Goal: Transaction & Acquisition: Purchase product/service

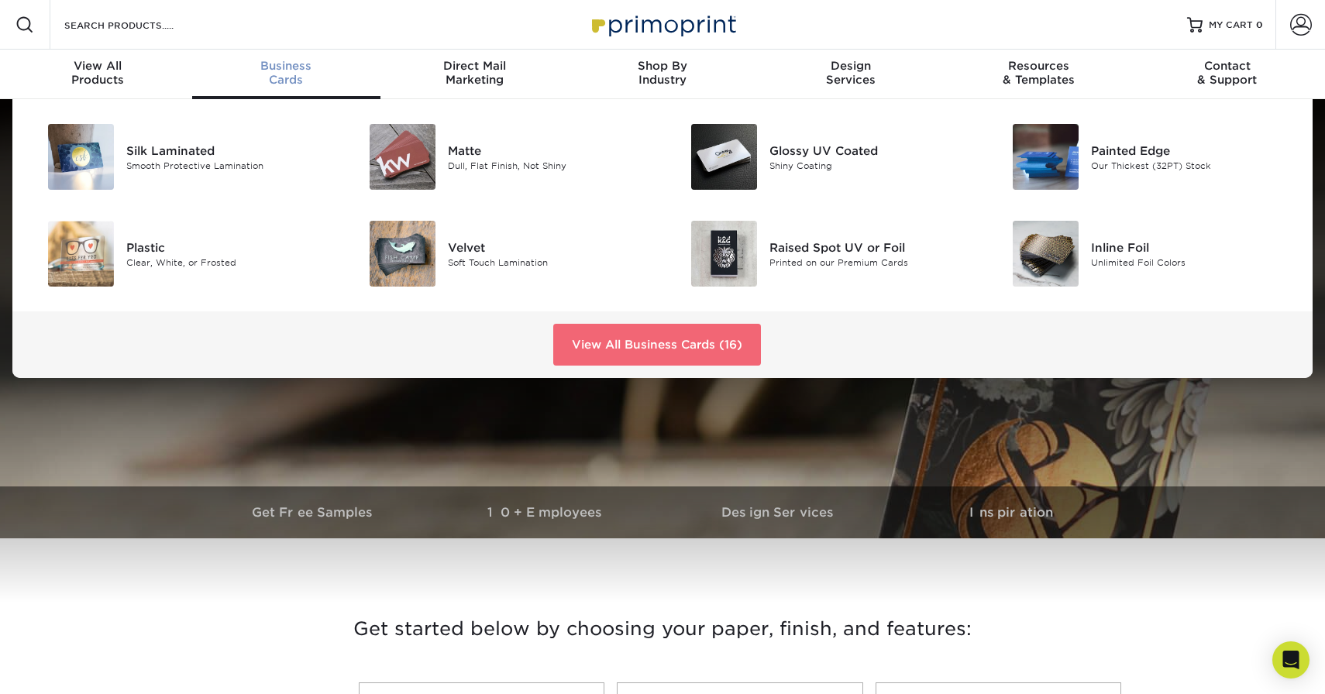
click at [621, 339] on link "View All Business Cards (16)" at bounding box center [657, 345] width 208 height 42
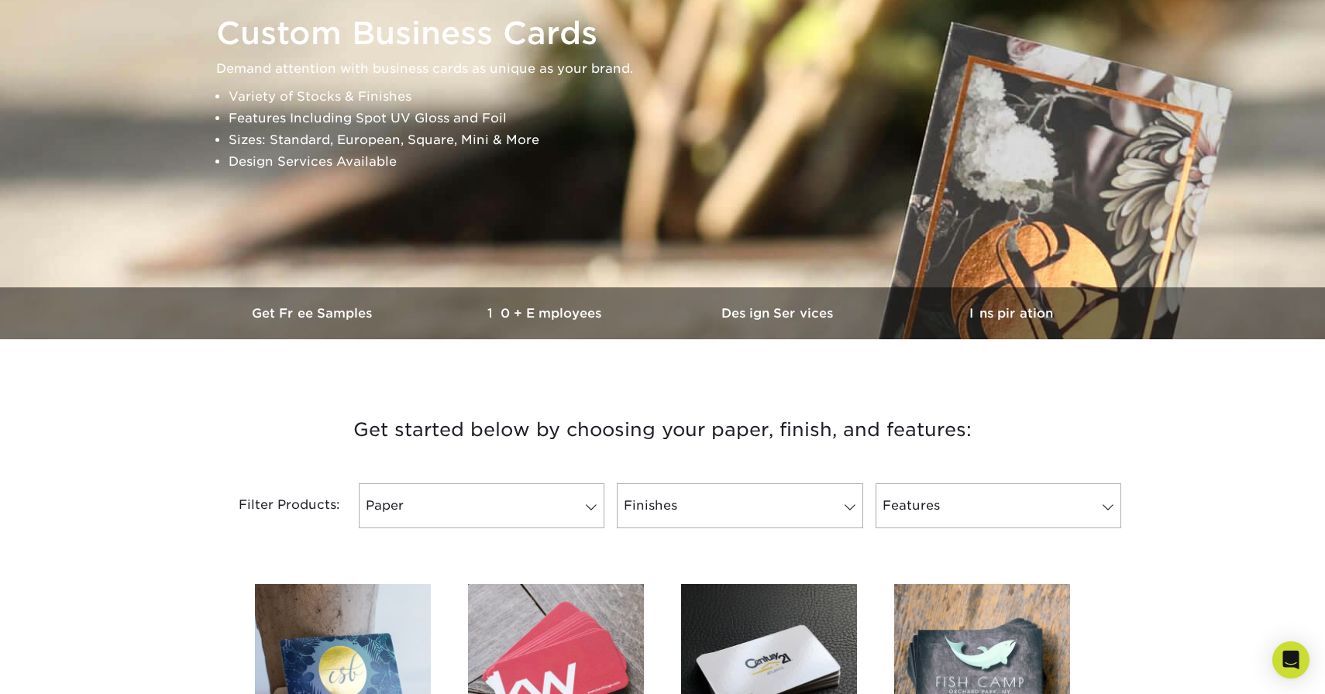
scroll to position [186, 0]
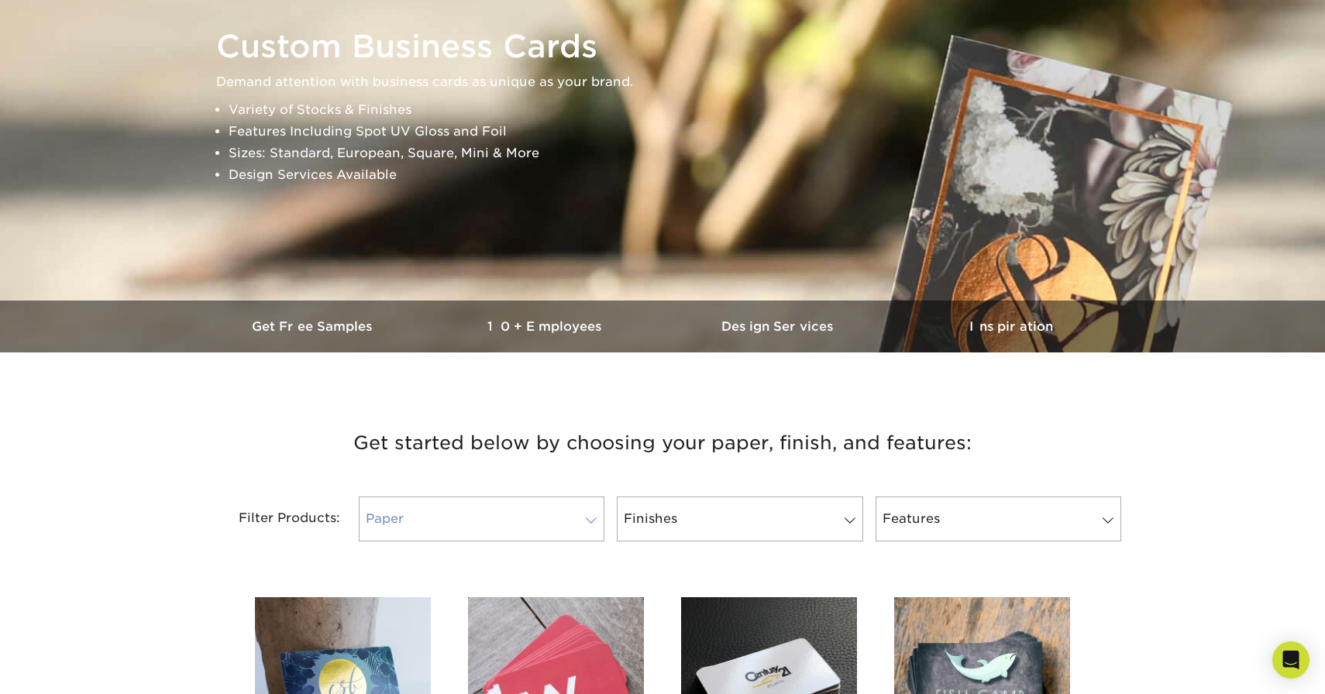
click at [529, 520] on link "Paper" at bounding box center [482, 519] width 246 height 45
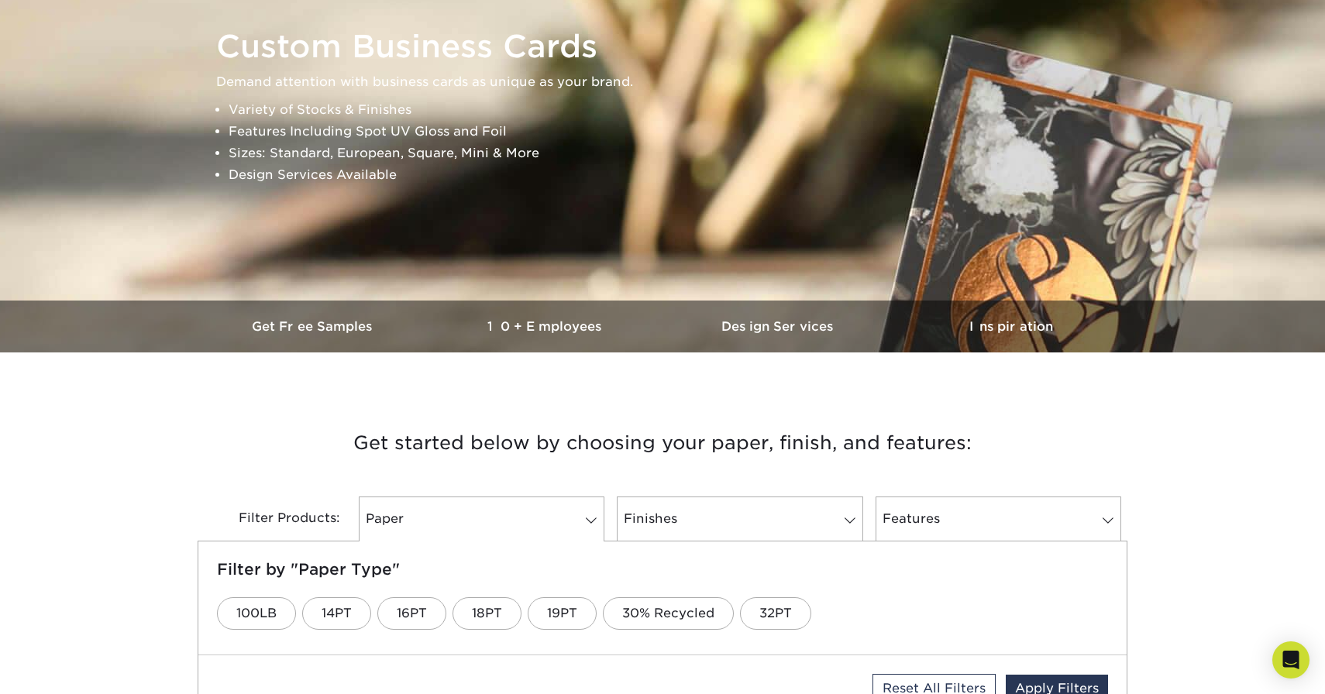
click at [253, 477] on h3 "Get started below by choosing your paper, finish, and features:" at bounding box center [662, 443] width 907 height 70
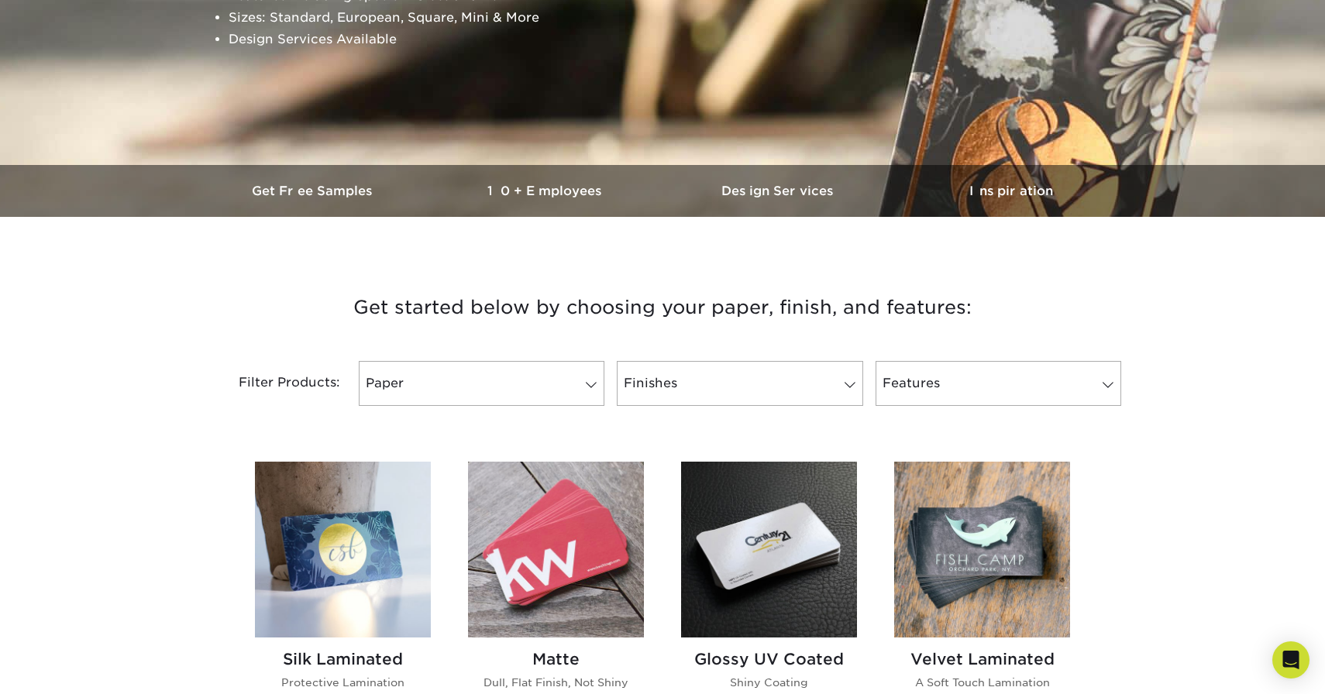
scroll to position [438, 0]
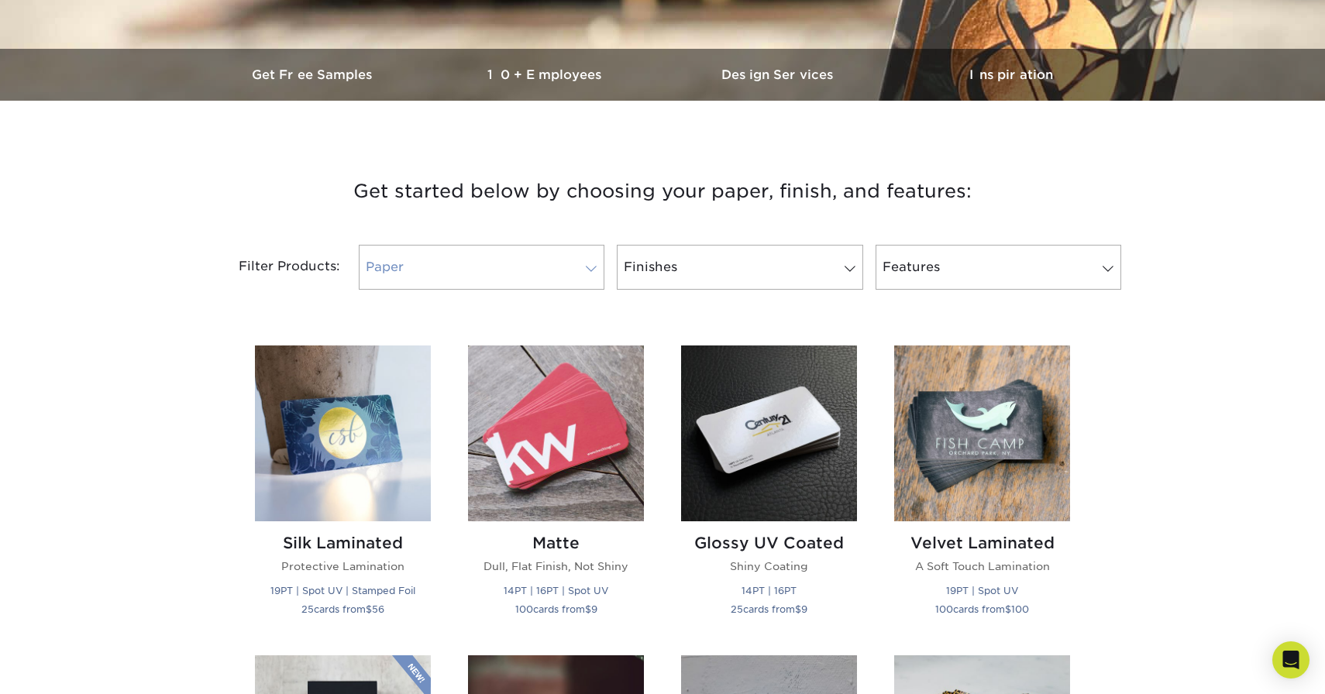
click at [528, 282] on link "Paper" at bounding box center [482, 267] width 246 height 45
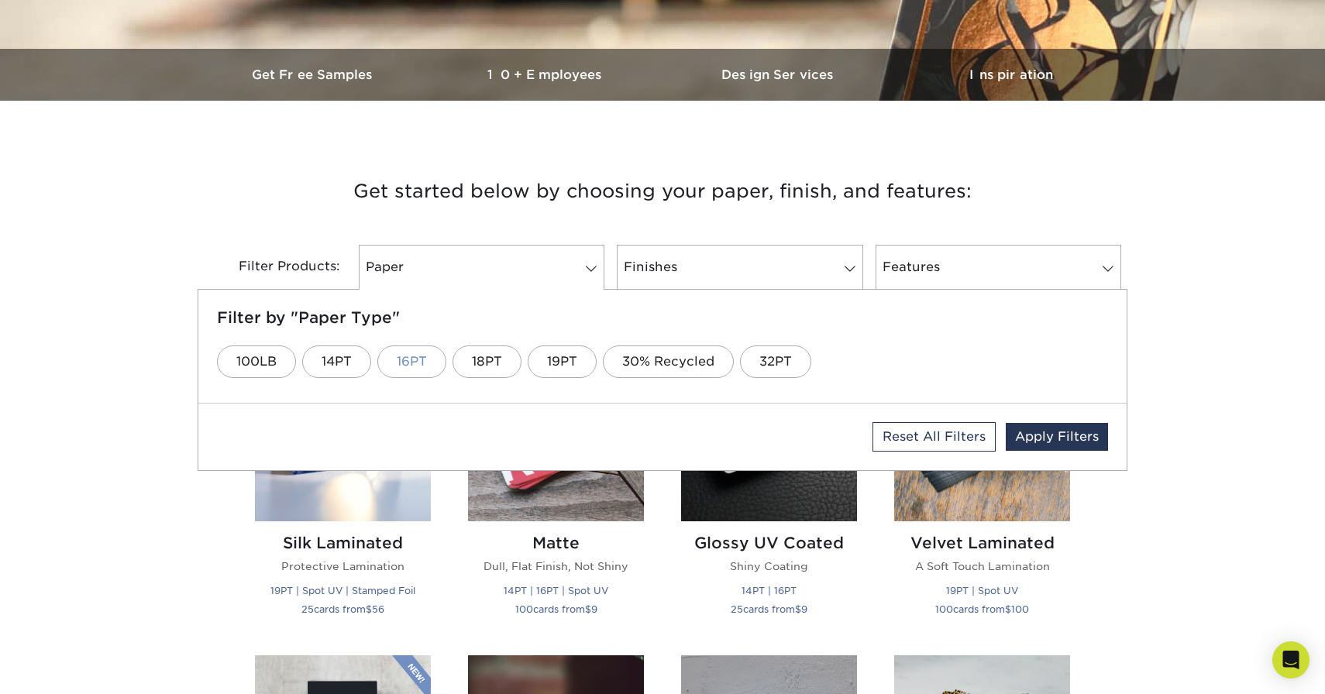
click at [408, 367] on link "16PT" at bounding box center [411, 362] width 69 height 33
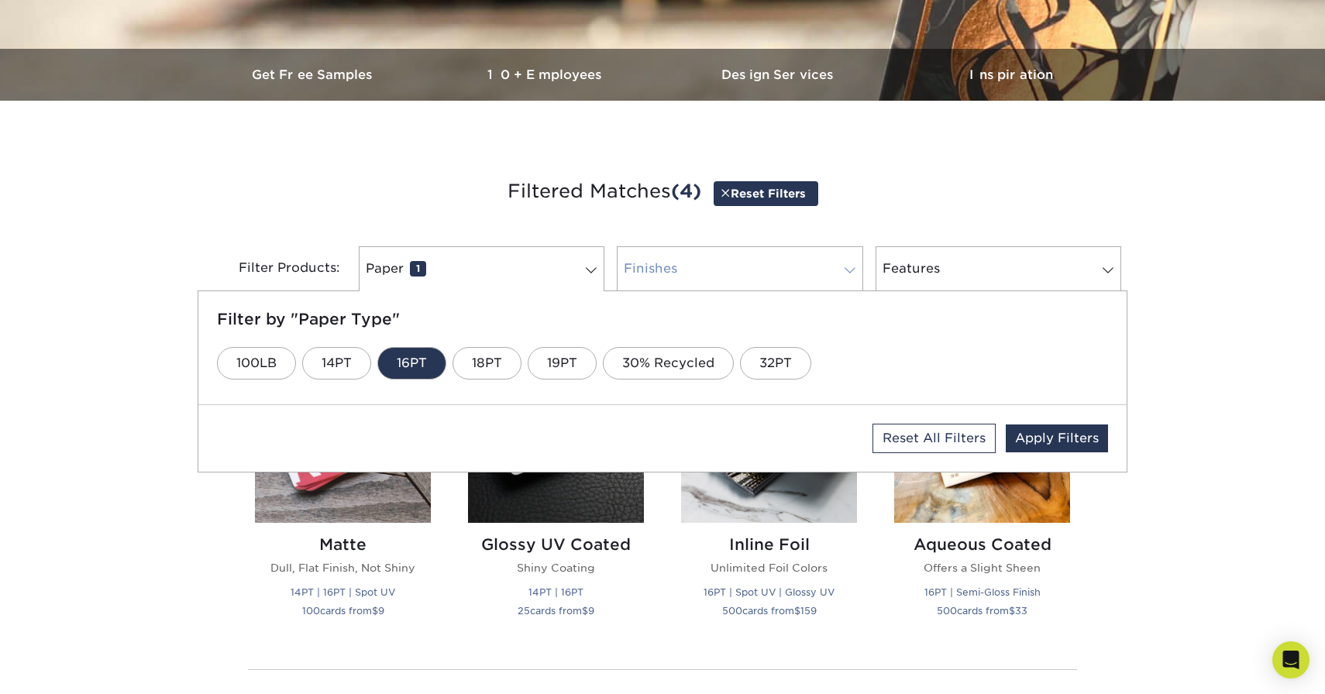
click at [783, 260] on link "Finishes 0" at bounding box center [740, 268] width 246 height 45
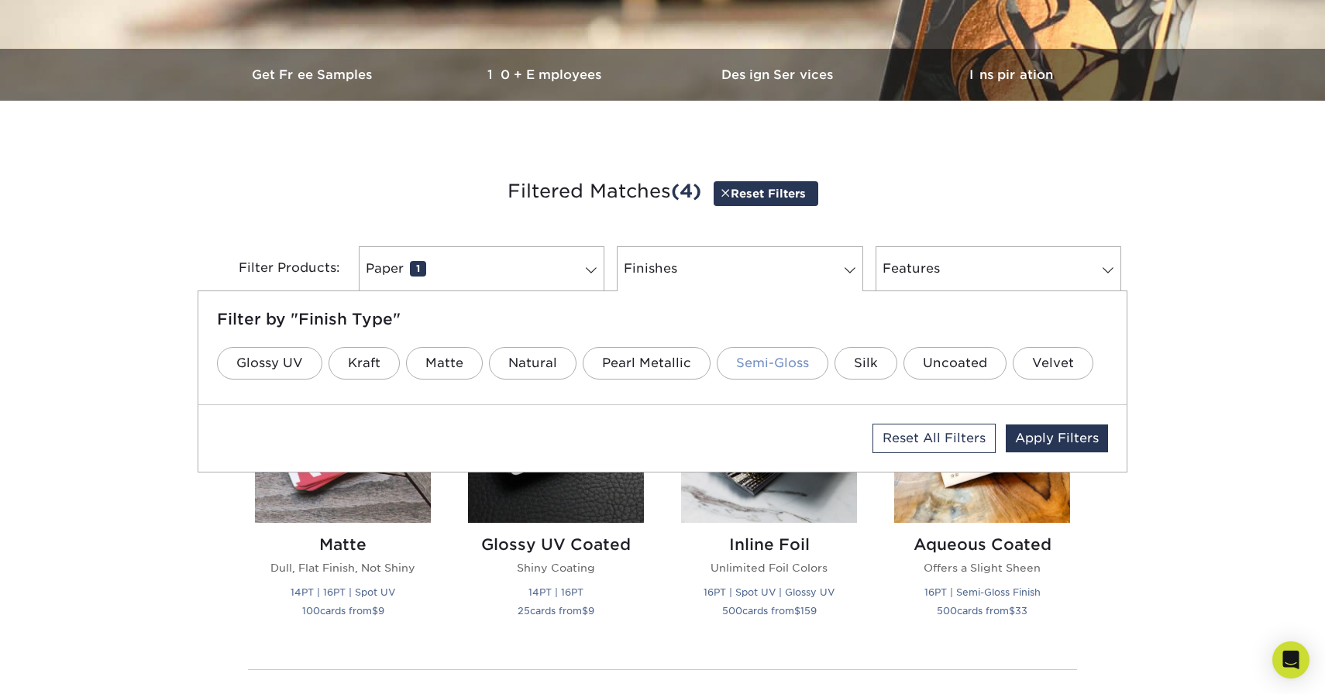
click at [783, 372] on link "Semi-Gloss" at bounding box center [773, 363] width 112 height 33
click at [853, 370] on link "Silk" at bounding box center [866, 363] width 63 height 33
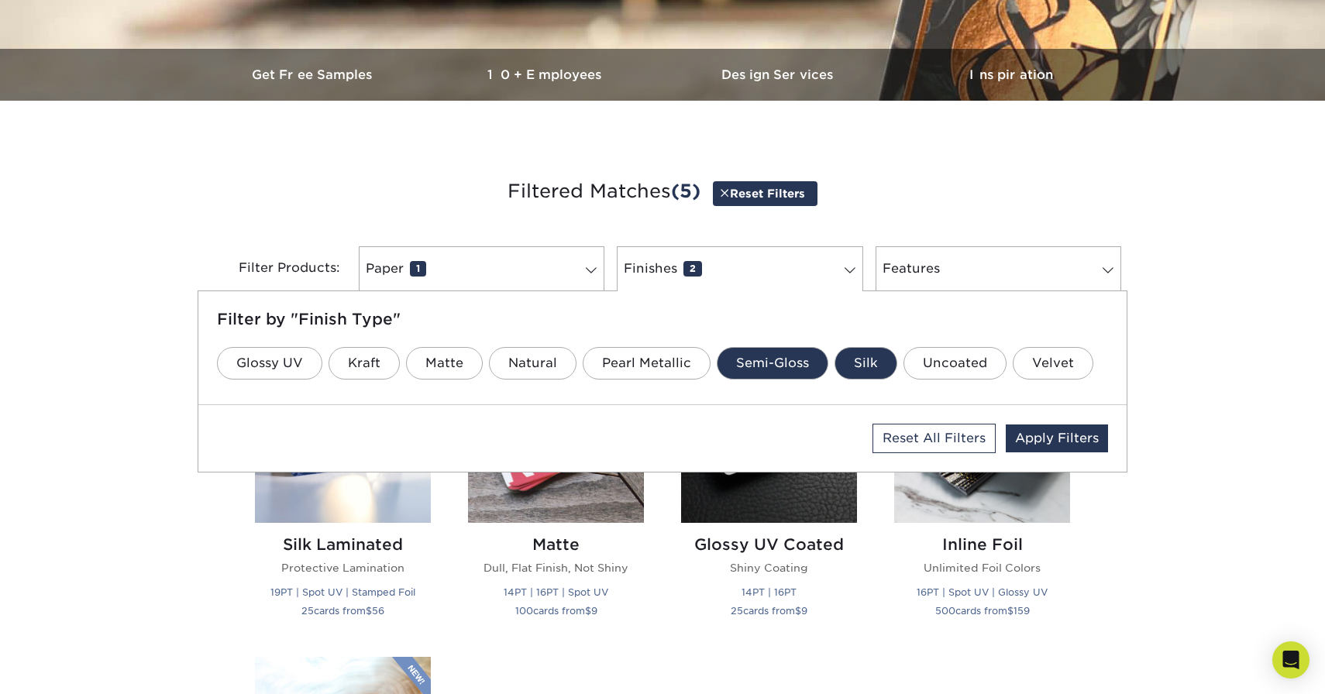
click at [173, 566] on div "Get started below by choosing your paper, finish, and features: Filtered Matche…" at bounding box center [662, 641] width 1325 height 1007
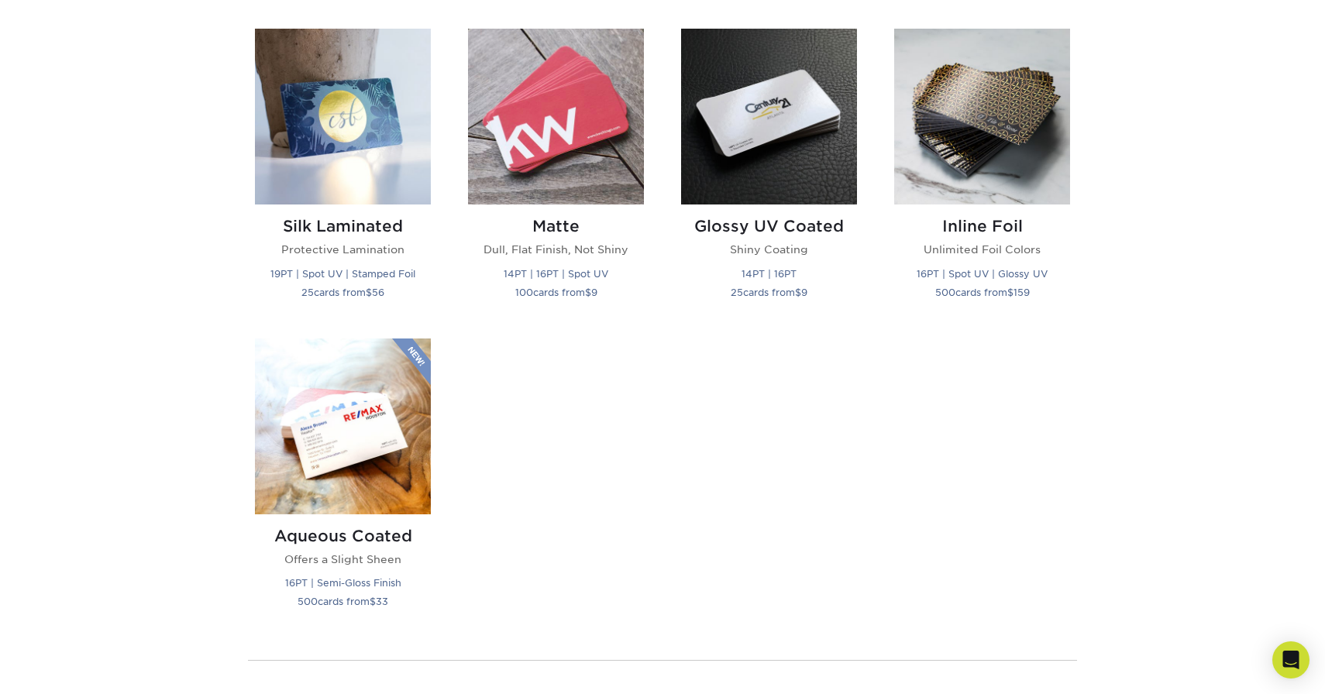
scroll to position [761, 0]
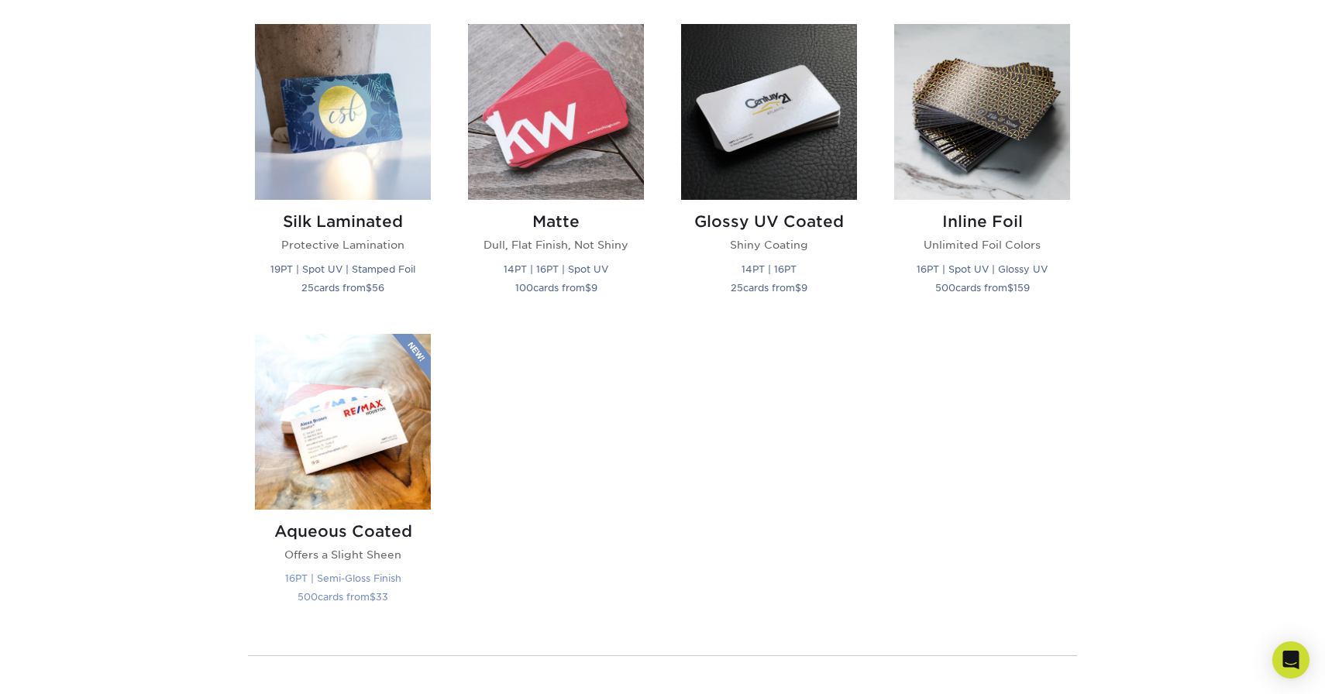
click at [356, 471] on img at bounding box center [343, 422] width 176 height 176
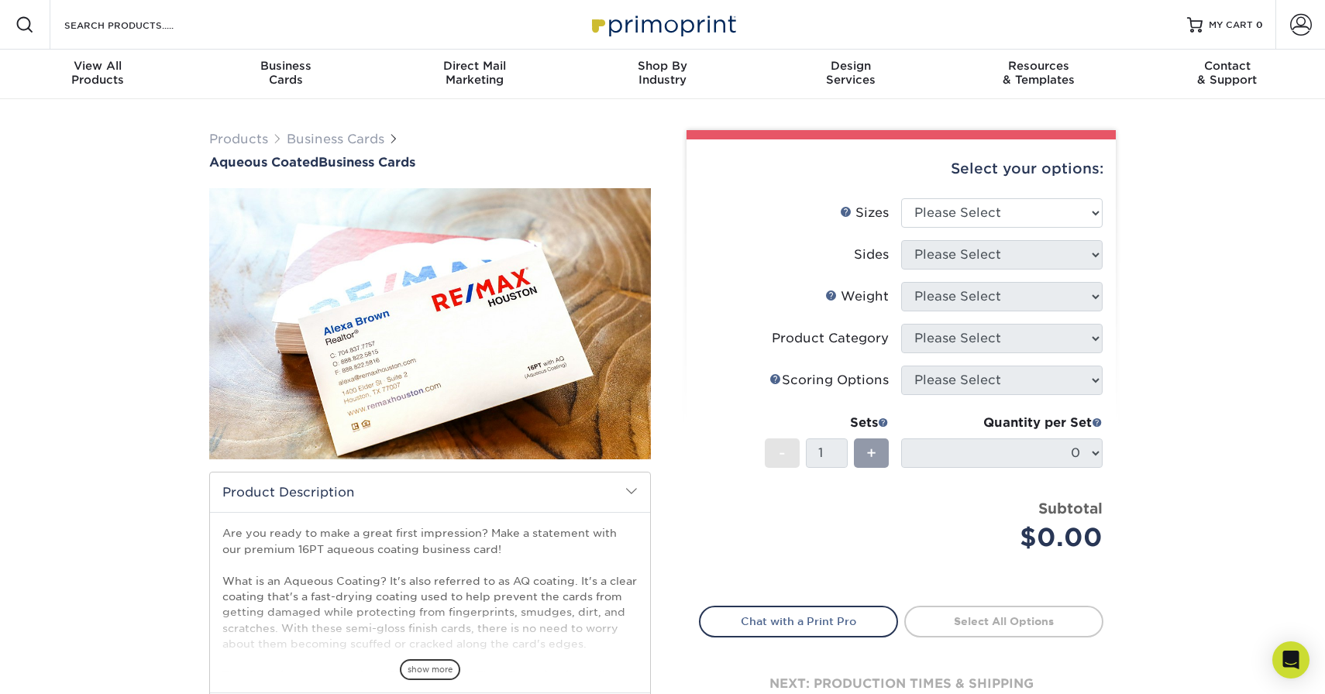
click at [532, 274] on img at bounding box center [430, 324] width 442 height 442
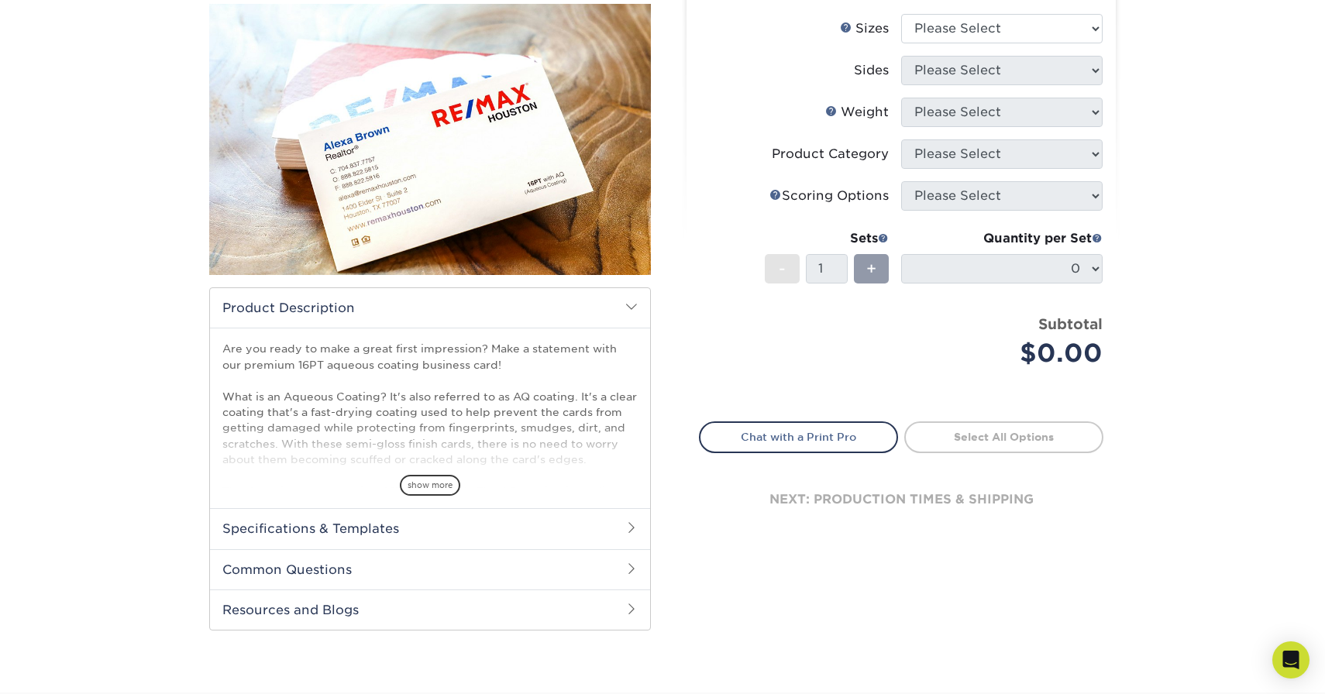
scroll to position [185, 0]
click at [446, 476] on span "show more" at bounding box center [430, 484] width 60 height 21
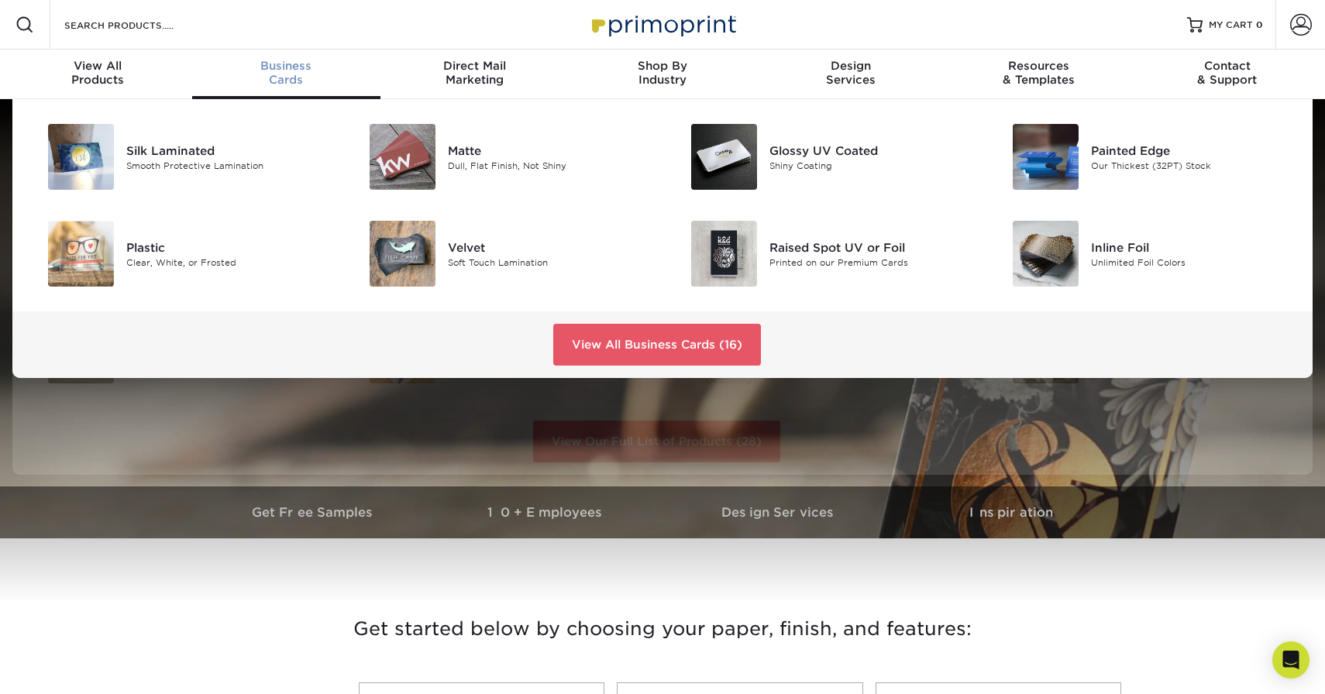
click at [292, 79] on div "Business Cards" at bounding box center [286, 73] width 188 height 28
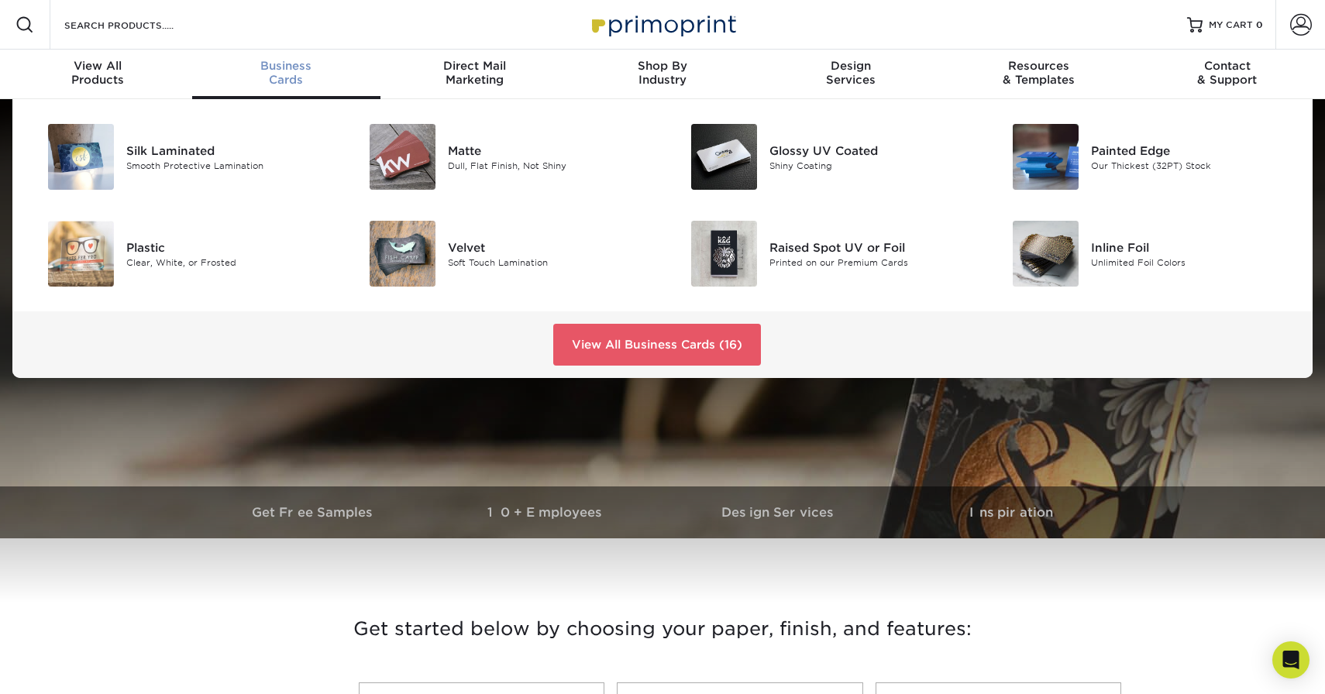
click at [292, 79] on div "Business Cards" at bounding box center [286, 73] width 188 height 28
click at [603, 340] on link "View All Business Cards (16)" at bounding box center [657, 345] width 208 height 42
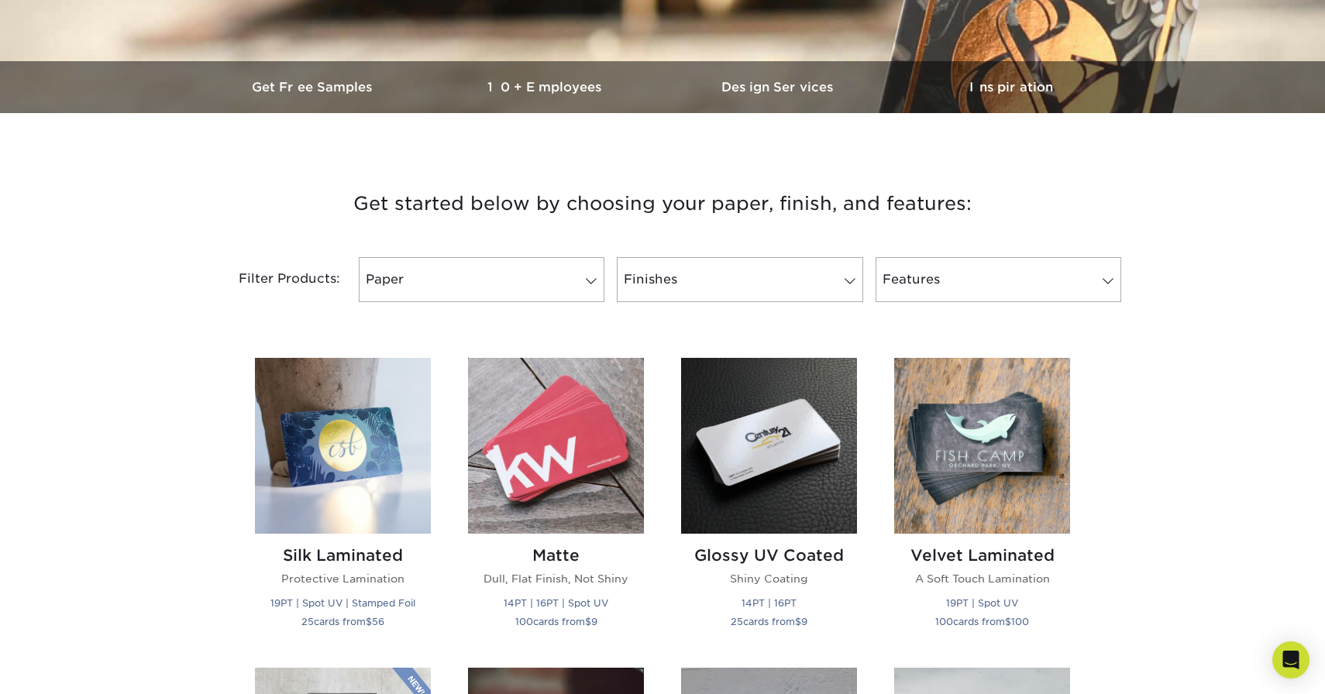
scroll to position [456, 0]
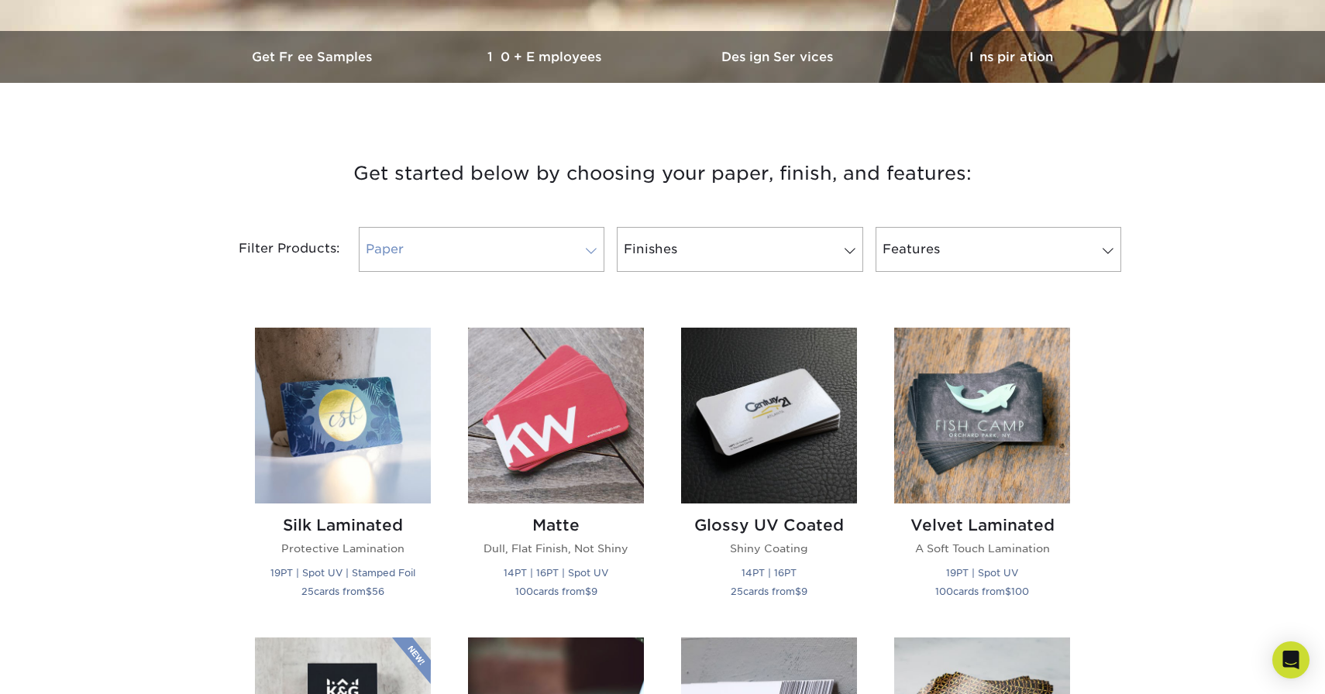
click at [461, 234] on link "Paper" at bounding box center [482, 249] width 246 height 45
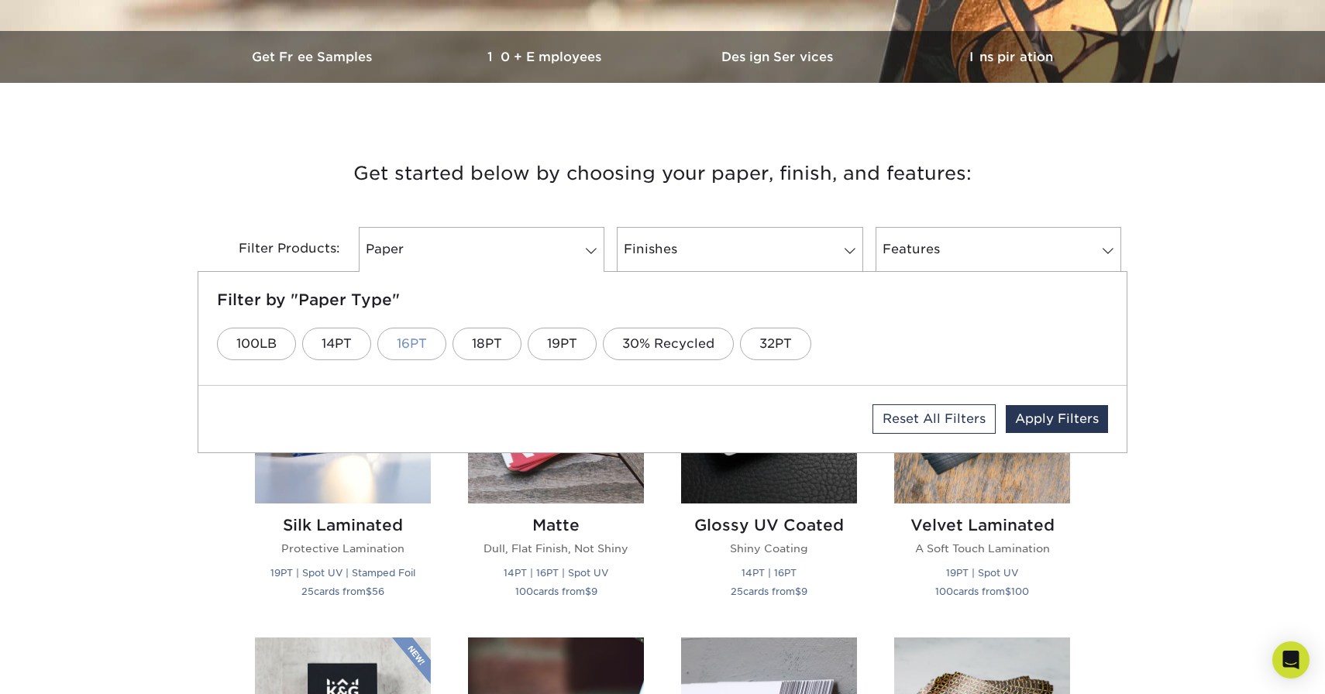
click at [410, 346] on link "16PT" at bounding box center [411, 344] width 69 height 33
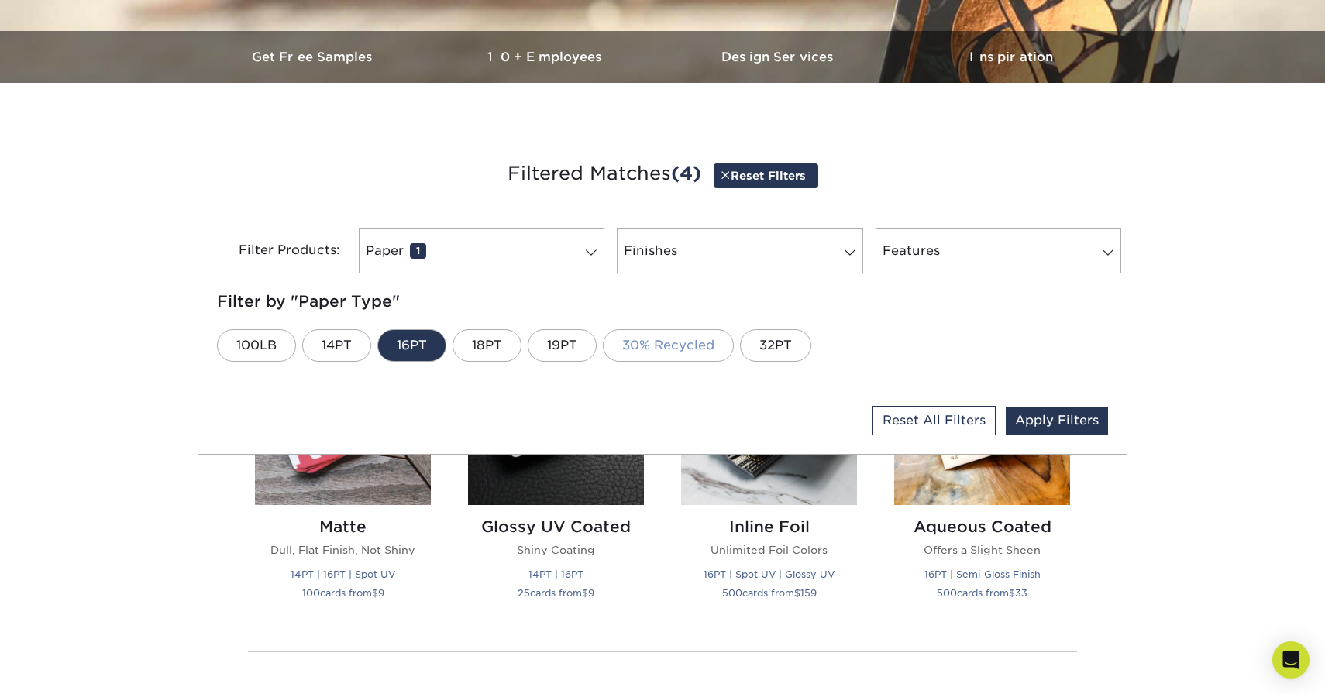
click at [694, 346] on link "30% Recycled" at bounding box center [668, 345] width 131 height 33
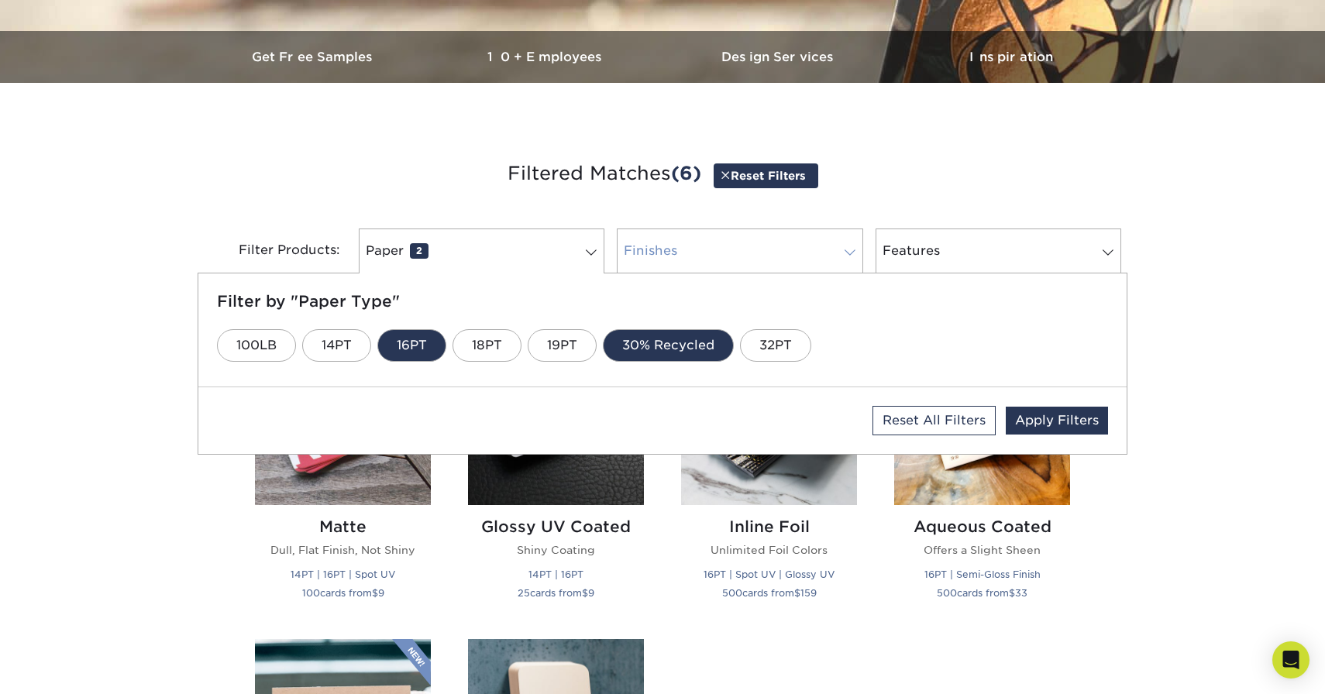
click at [783, 247] on link "Finishes 0" at bounding box center [740, 251] width 246 height 45
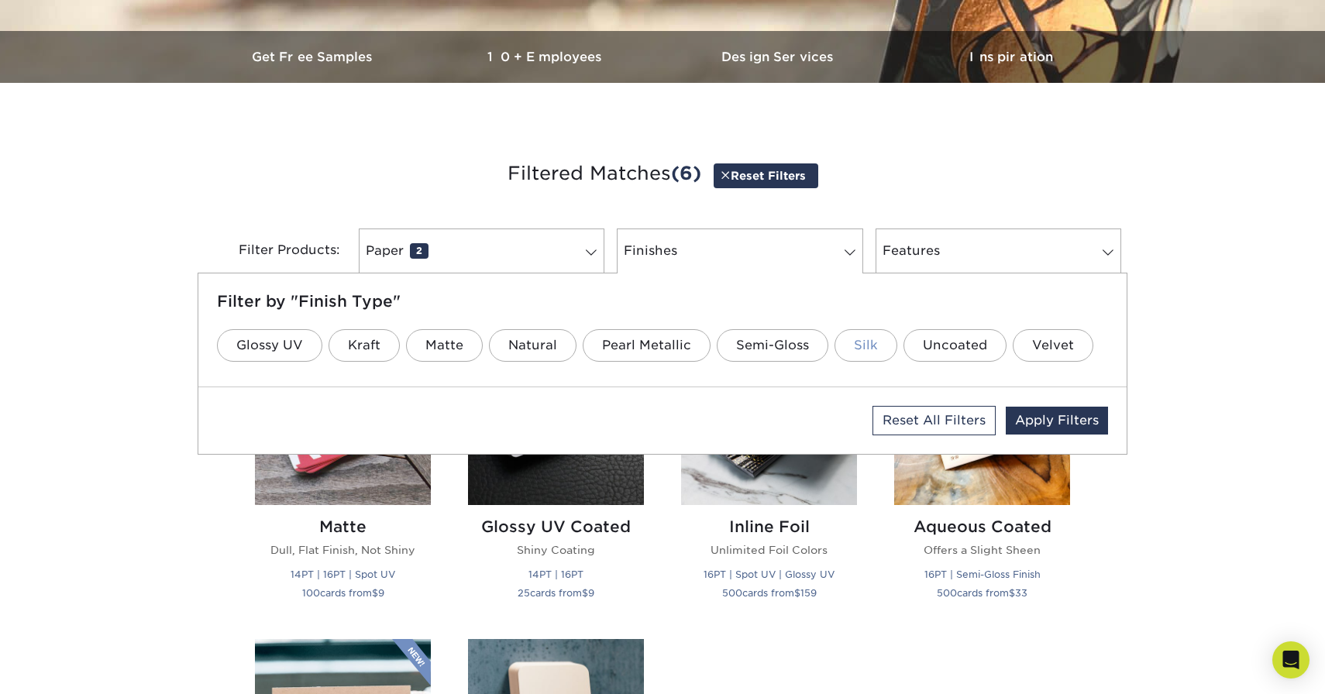
click at [862, 343] on link "Silk" at bounding box center [866, 345] width 63 height 33
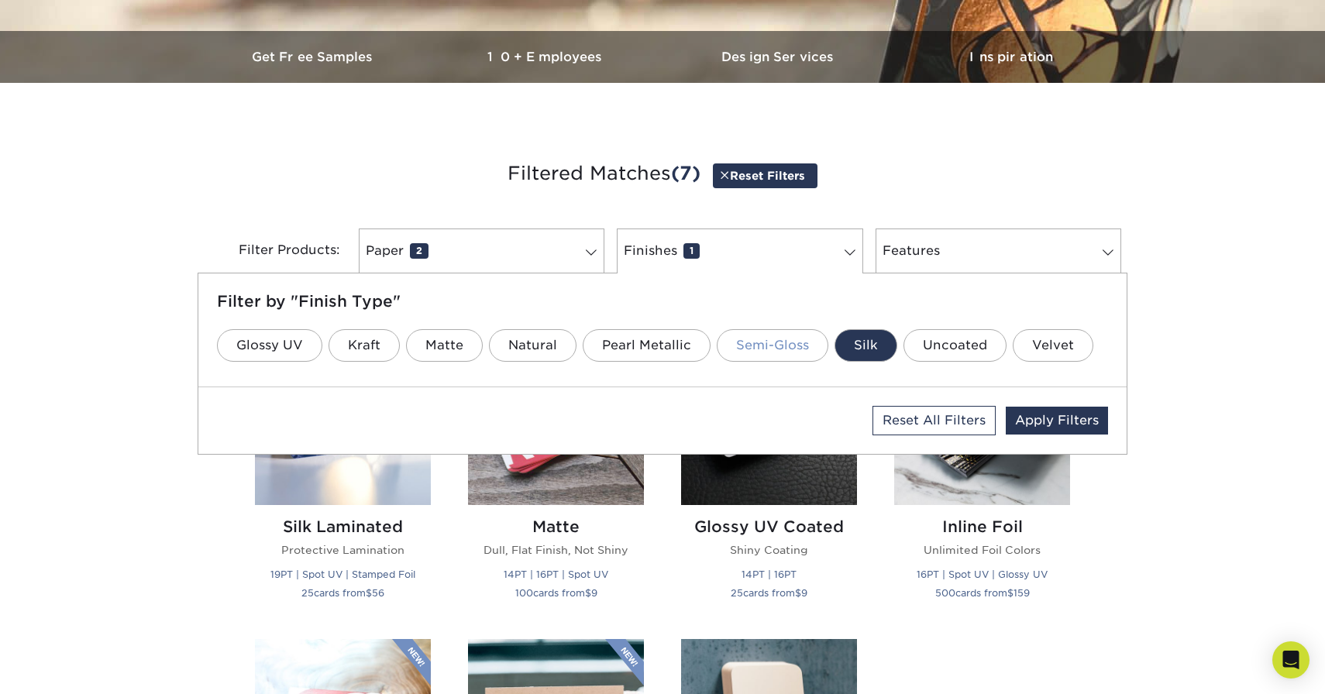
click at [776, 347] on link "Semi-Gloss" at bounding box center [773, 345] width 112 height 33
click at [990, 253] on link "Features 0" at bounding box center [999, 251] width 246 height 45
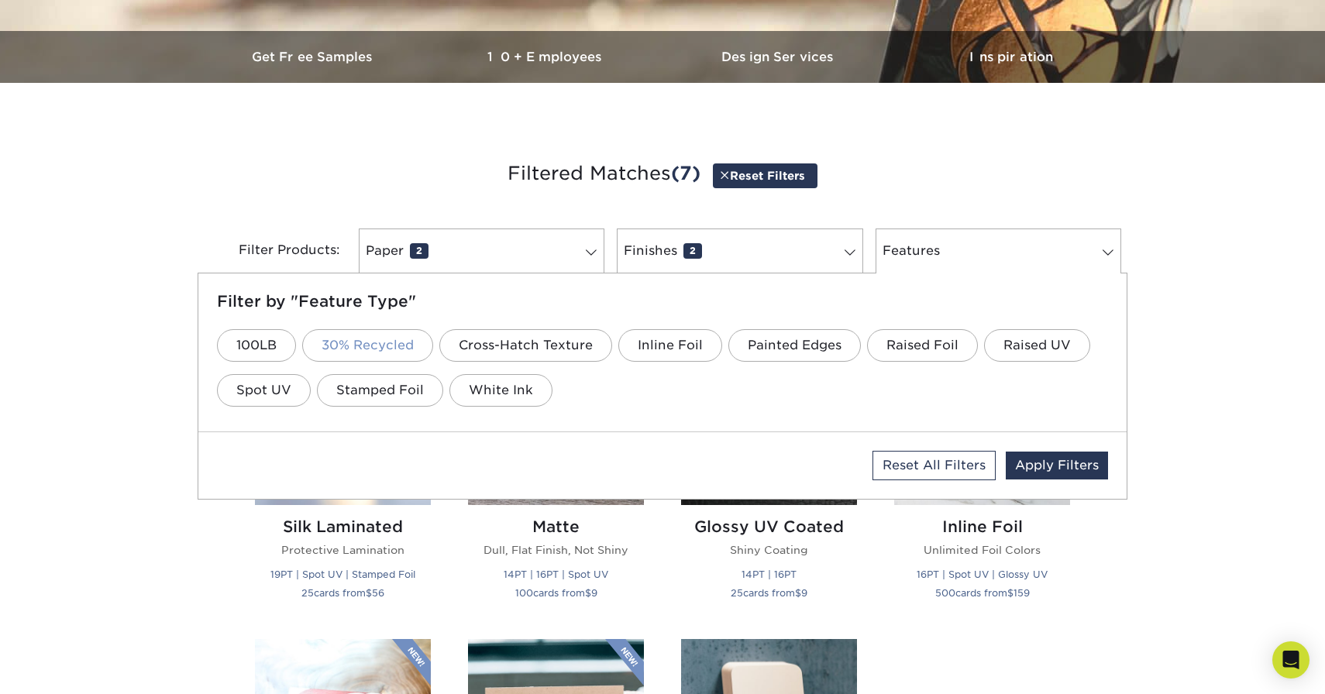
click at [378, 350] on link "30% Recycled" at bounding box center [367, 345] width 131 height 33
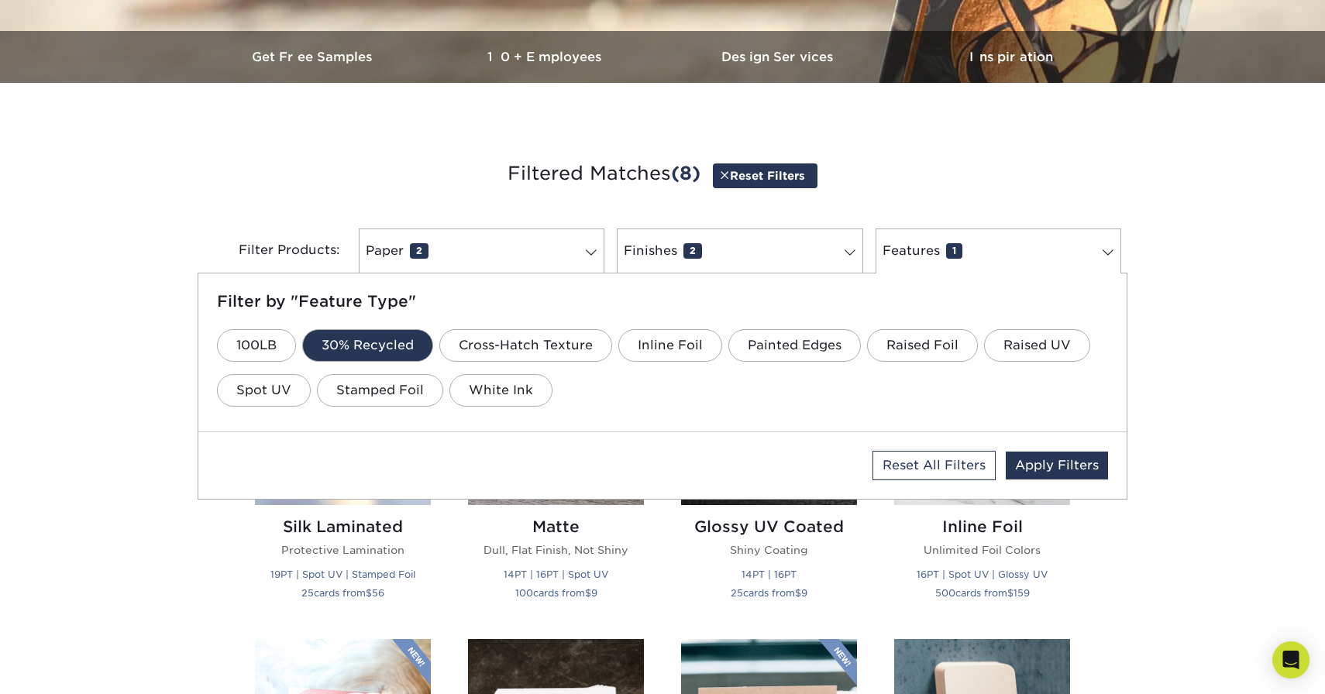
click at [1186, 343] on div "Get started below by choosing your paper, finish, and features: Filtered Matche…" at bounding box center [662, 632] width 1325 height 1025
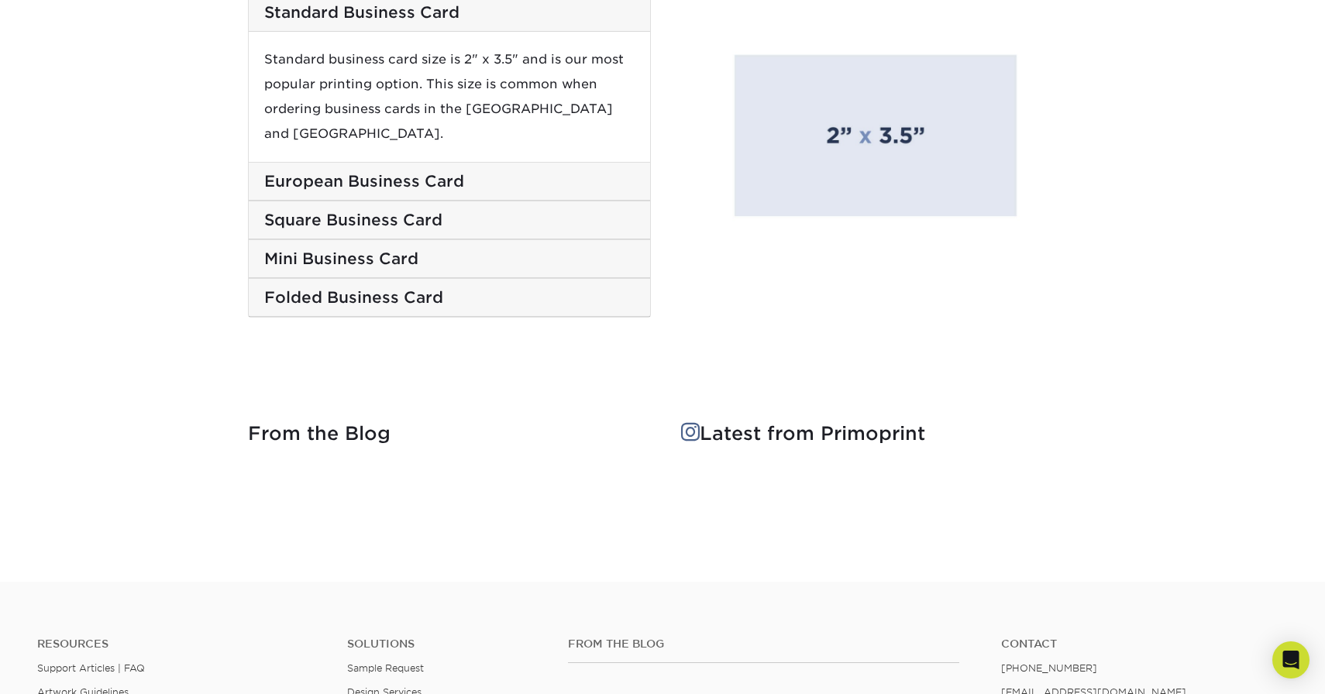
scroll to position [2050, 0]
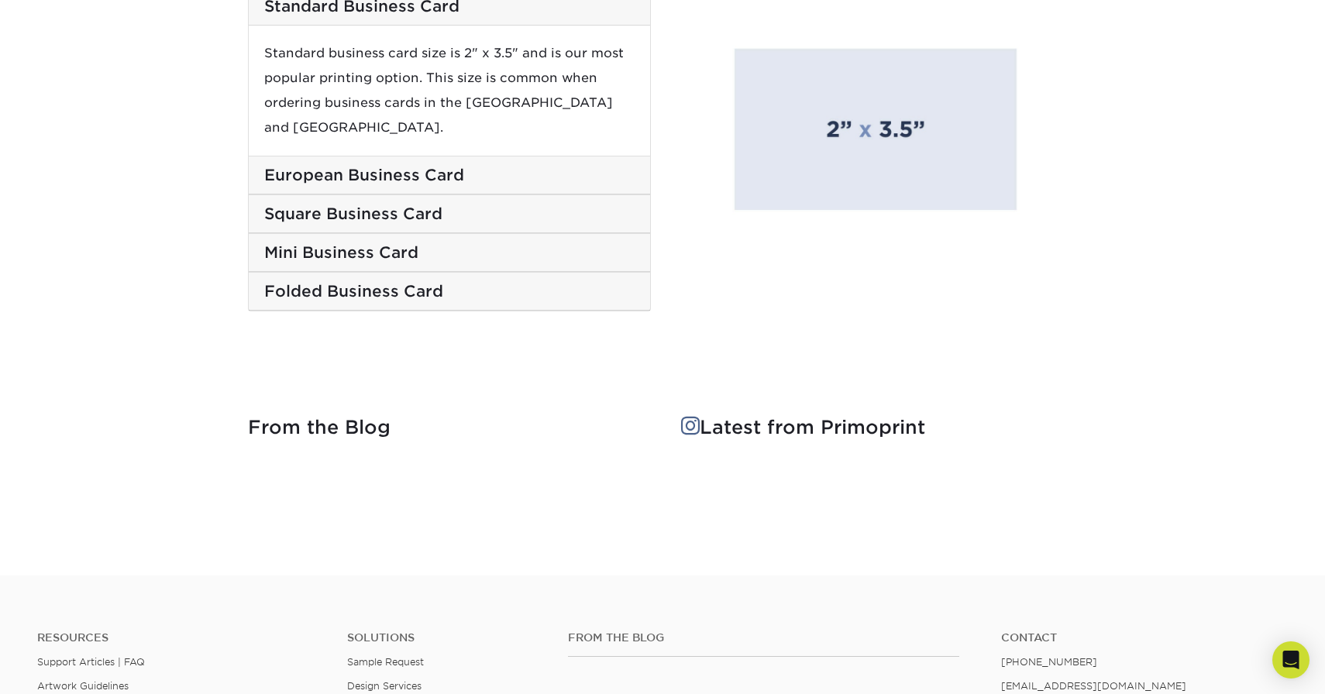
click at [387, 166] on h5 "European Business Card" at bounding box center [449, 175] width 370 height 19
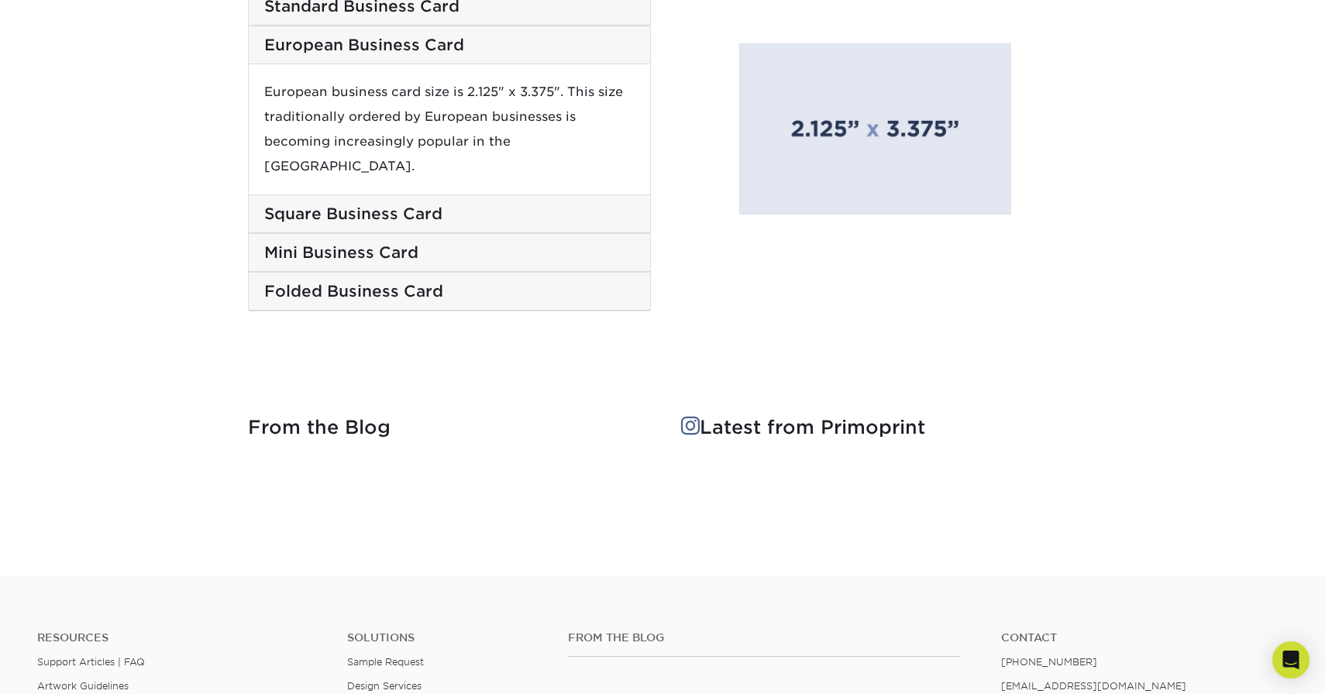
click at [393, 195] on div "Square Business Card" at bounding box center [449, 214] width 401 height 38
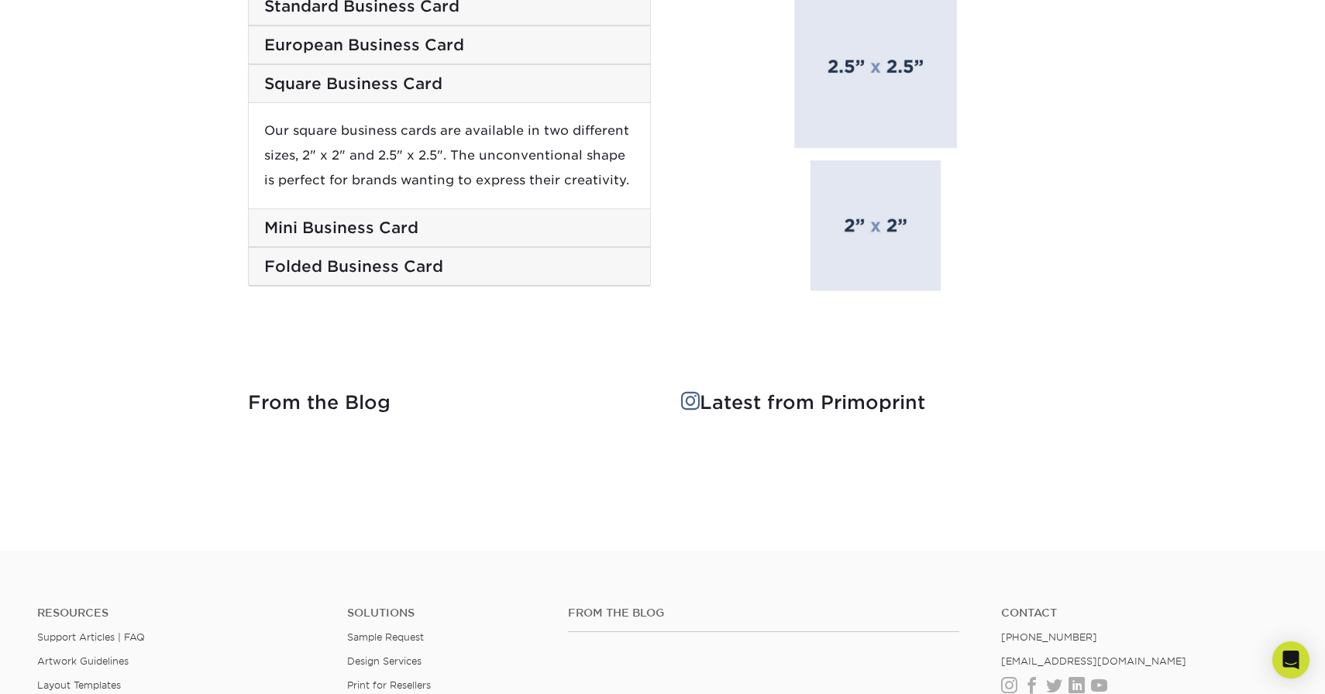
click at [402, 229] on h5 "Mini Business Card" at bounding box center [449, 228] width 370 height 19
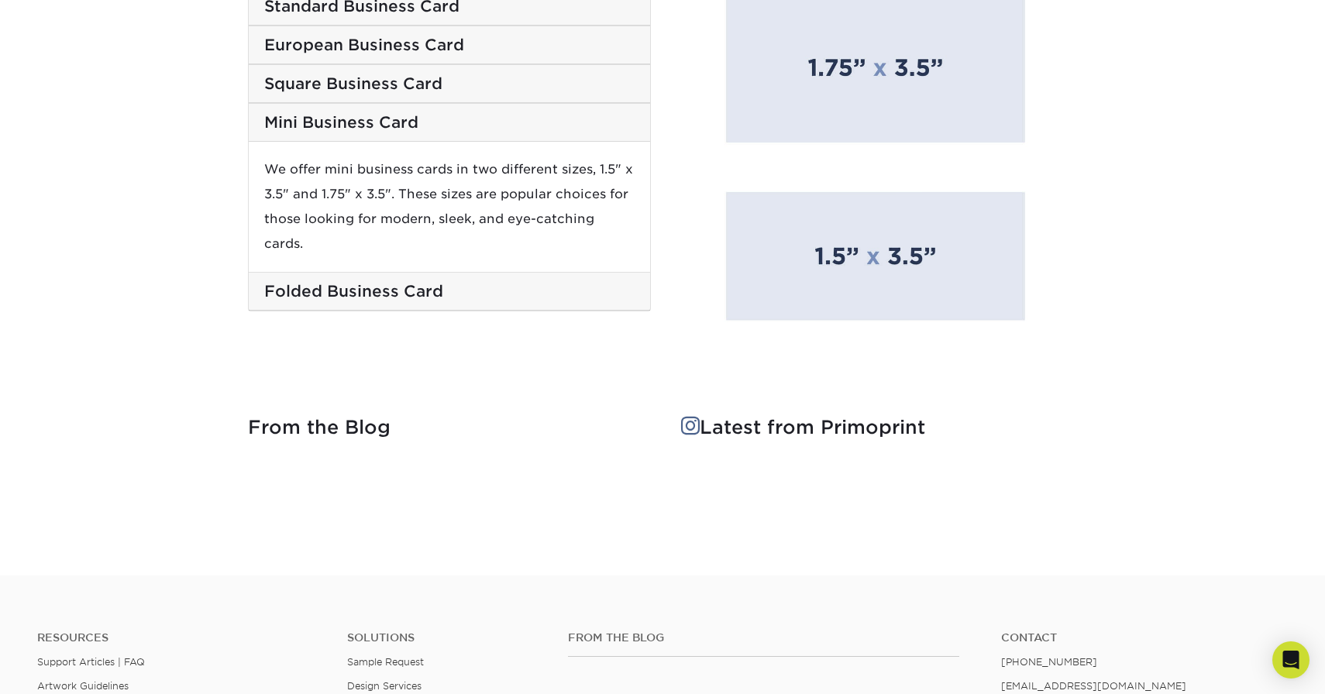
click at [401, 282] on h5 "Folded Business Card" at bounding box center [449, 291] width 370 height 19
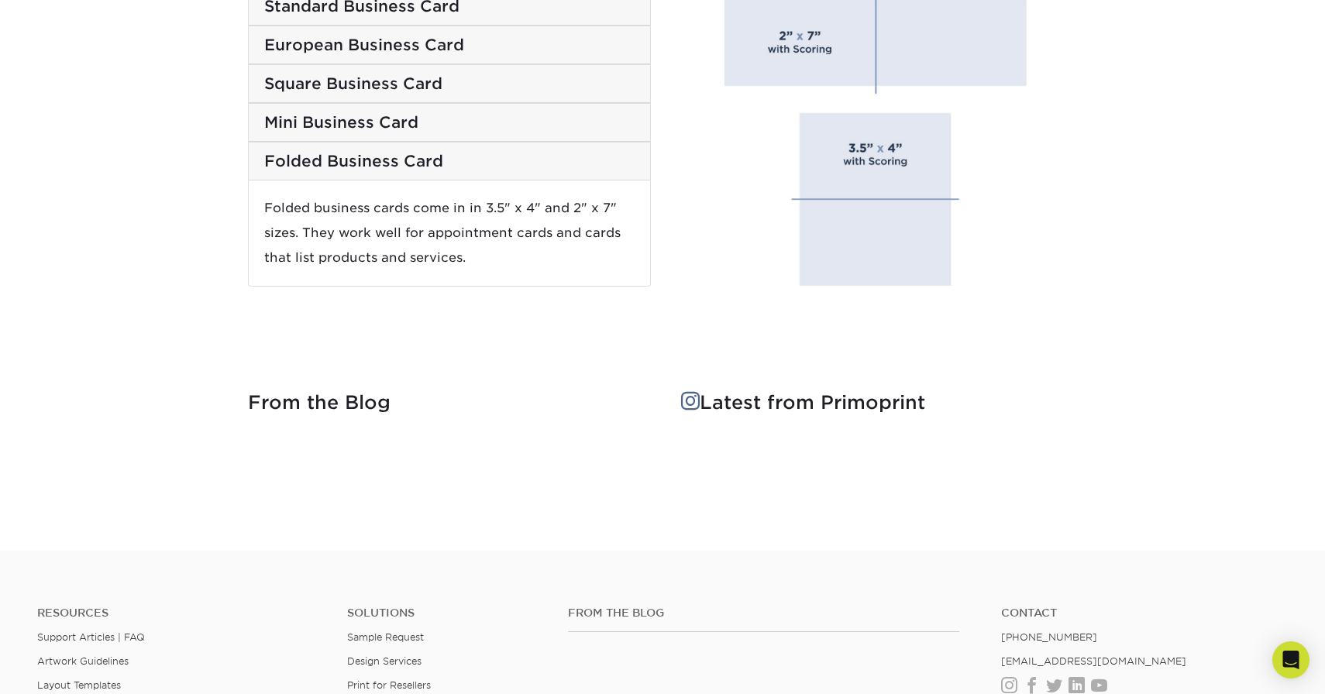
click at [411, 161] on h5 "Folded Business Card" at bounding box center [449, 161] width 370 height 19
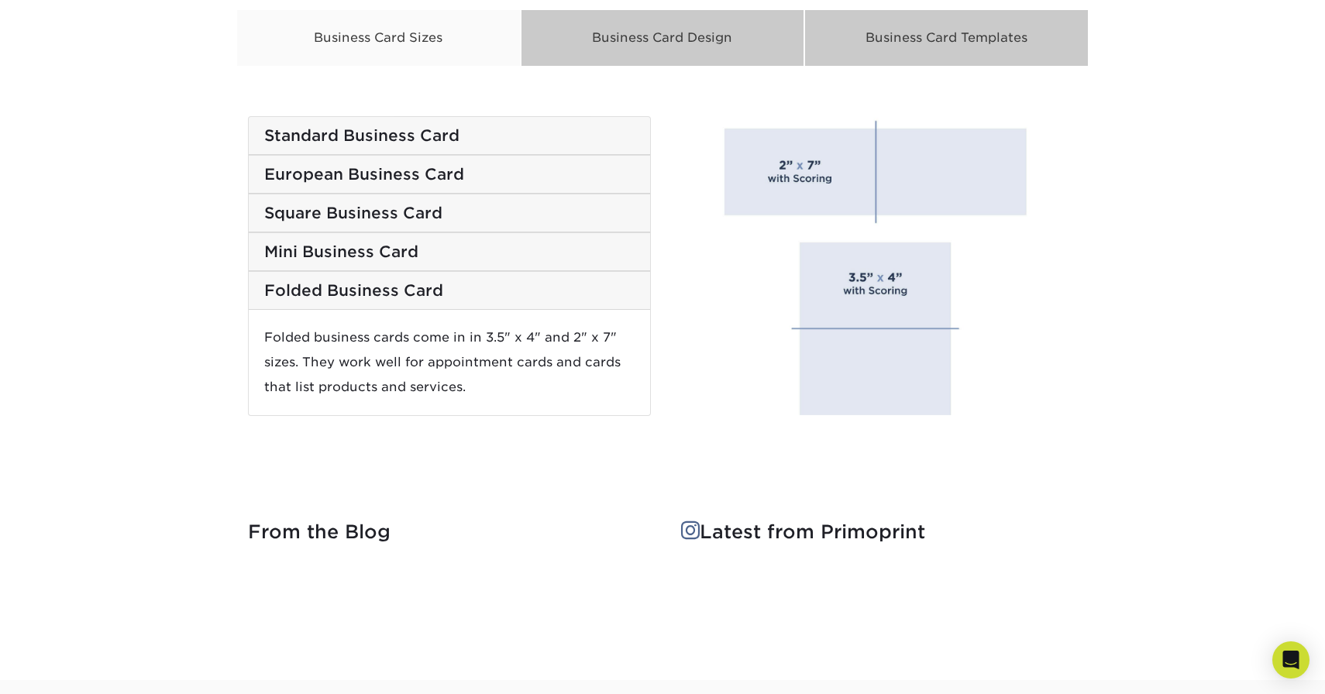
scroll to position [1915, 0]
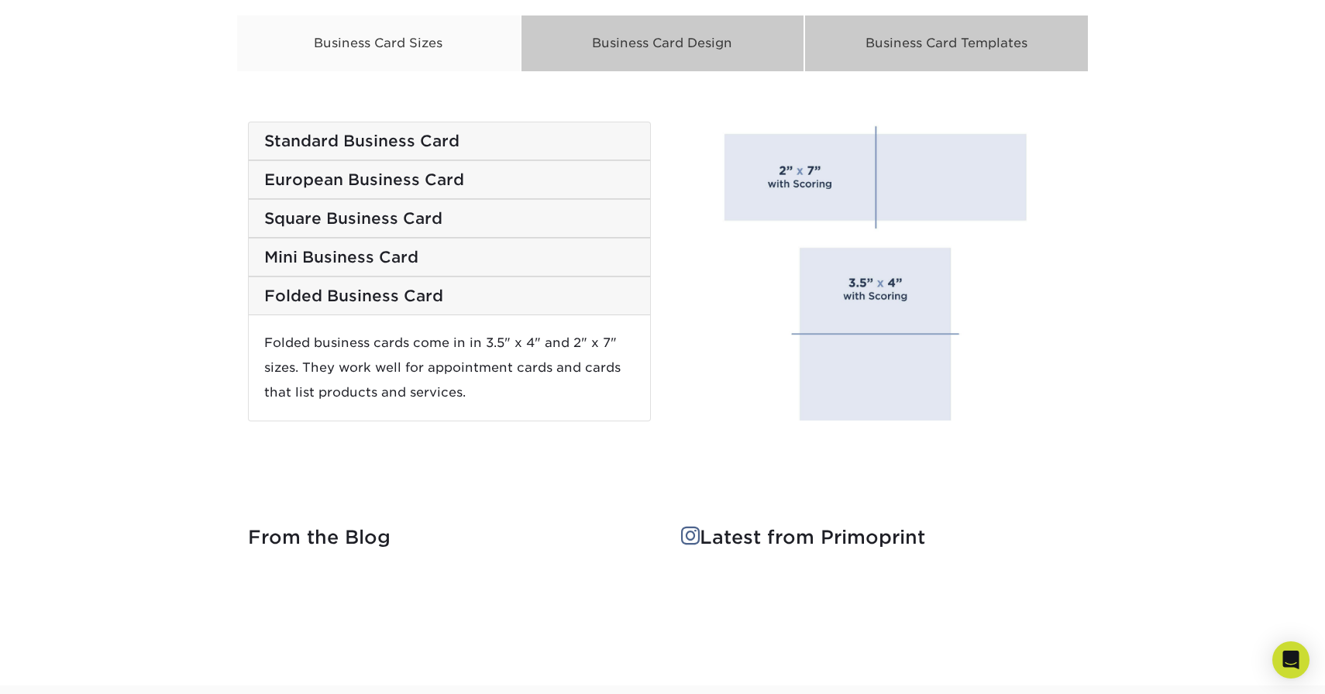
click at [440, 139] on h5 "Standard Business Card" at bounding box center [449, 141] width 370 height 19
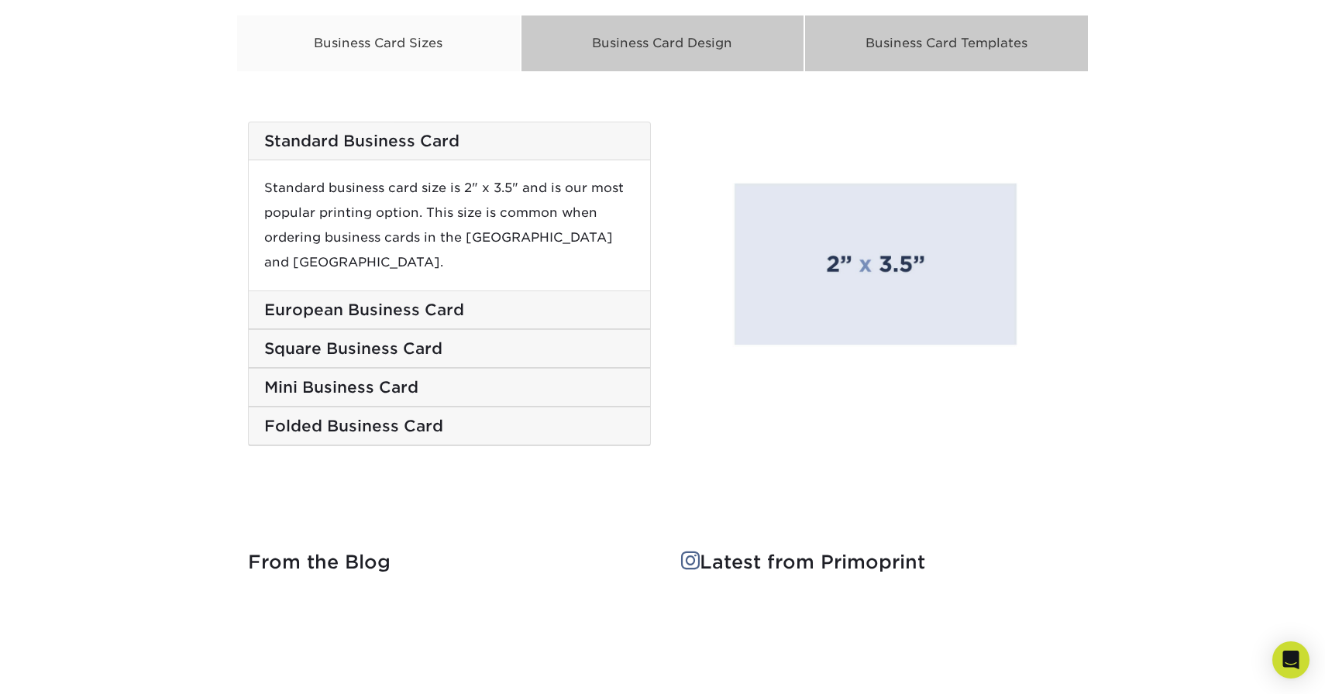
click at [447, 301] on h5 "European Business Card" at bounding box center [449, 310] width 370 height 19
